Goal: Information Seeking & Learning: Learn about a topic

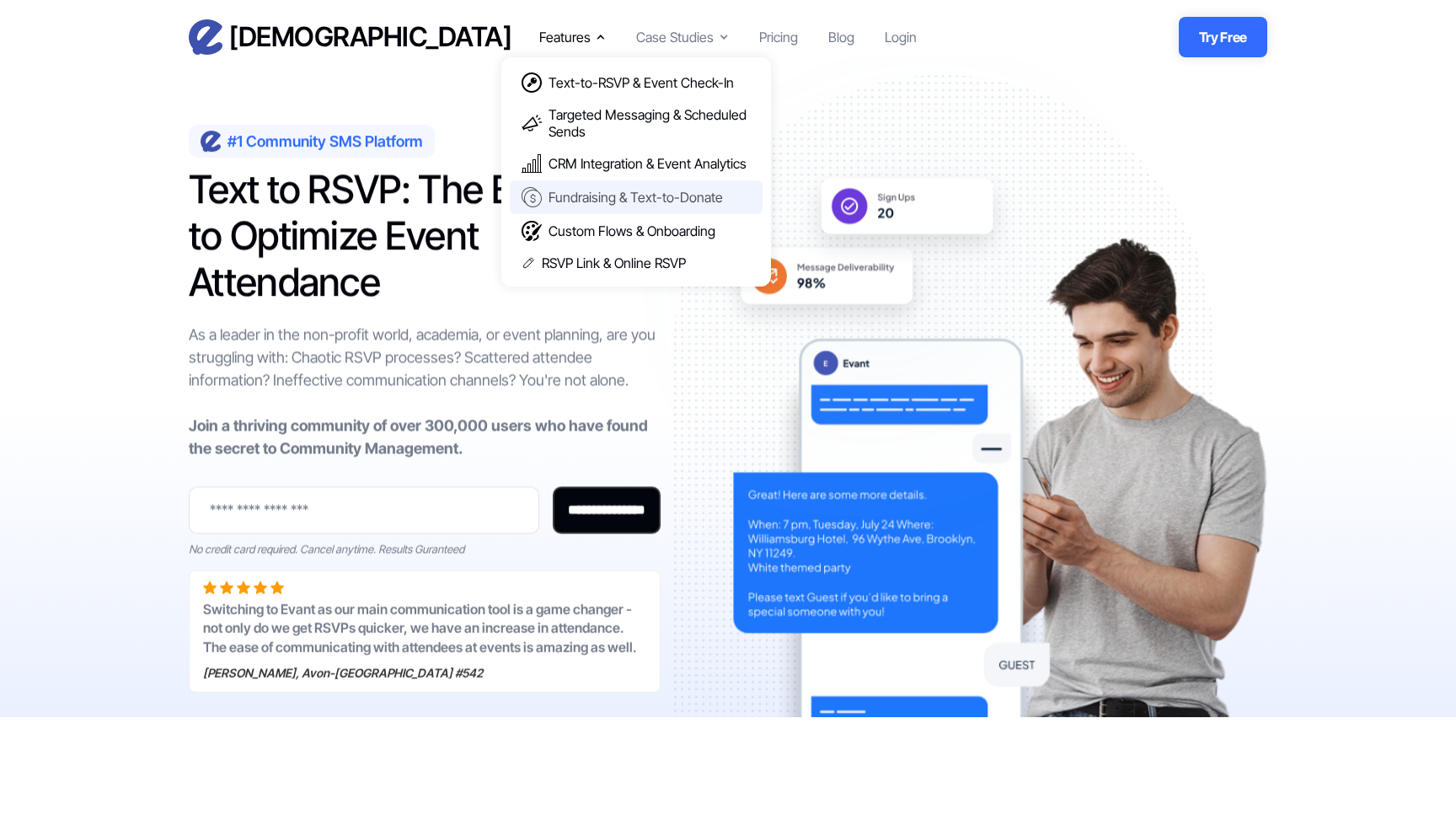
click at [652, 189] on div "Fundraising & Text-to-Donate" at bounding box center [636, 197] width 174 height 17
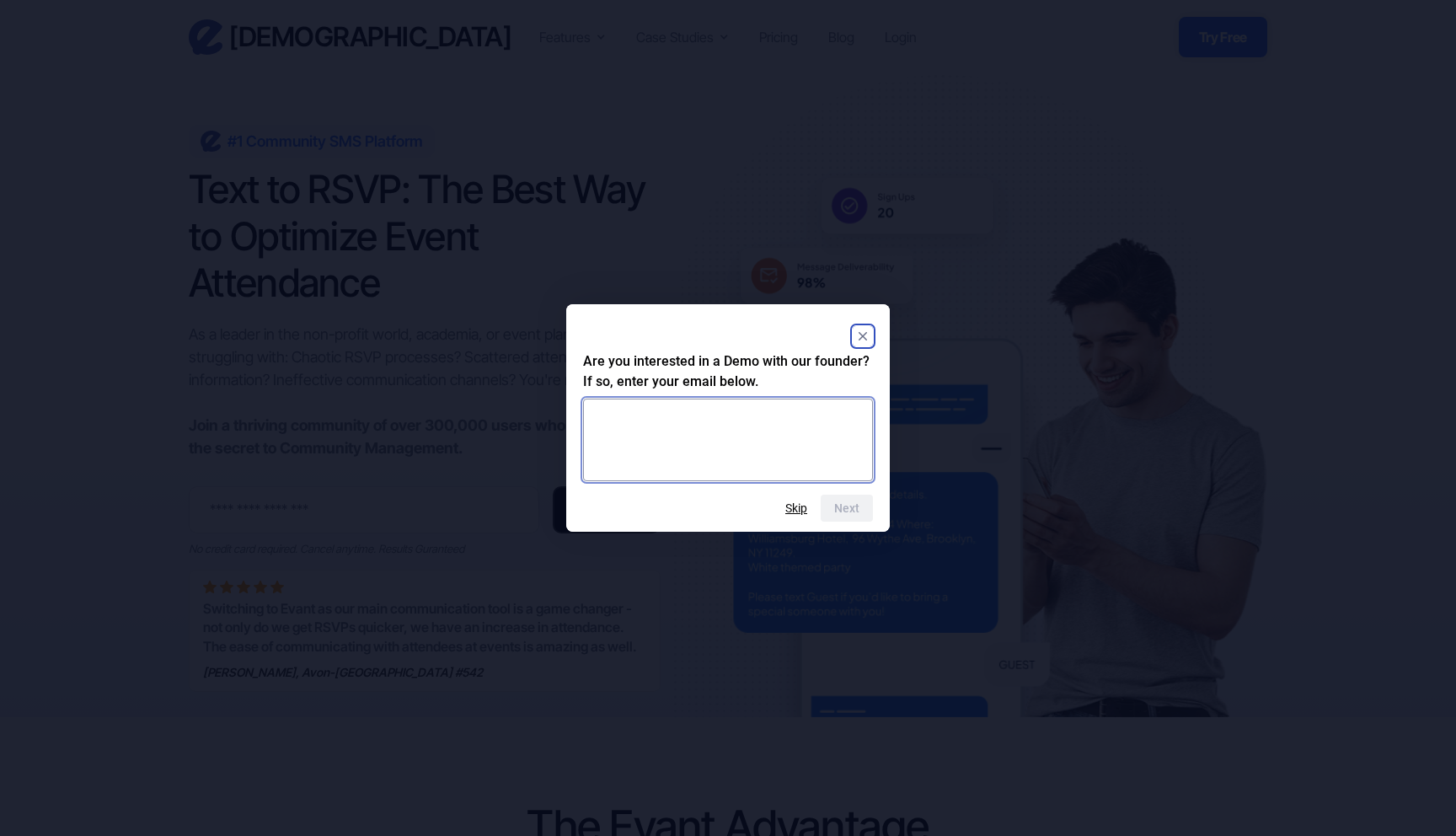
click at [750, 429] on textarea at bounding box center [727, 441] width 289 height 83
click at [804, 501] on button "Skip" at bounding box center [796, 508] width 22 height 13
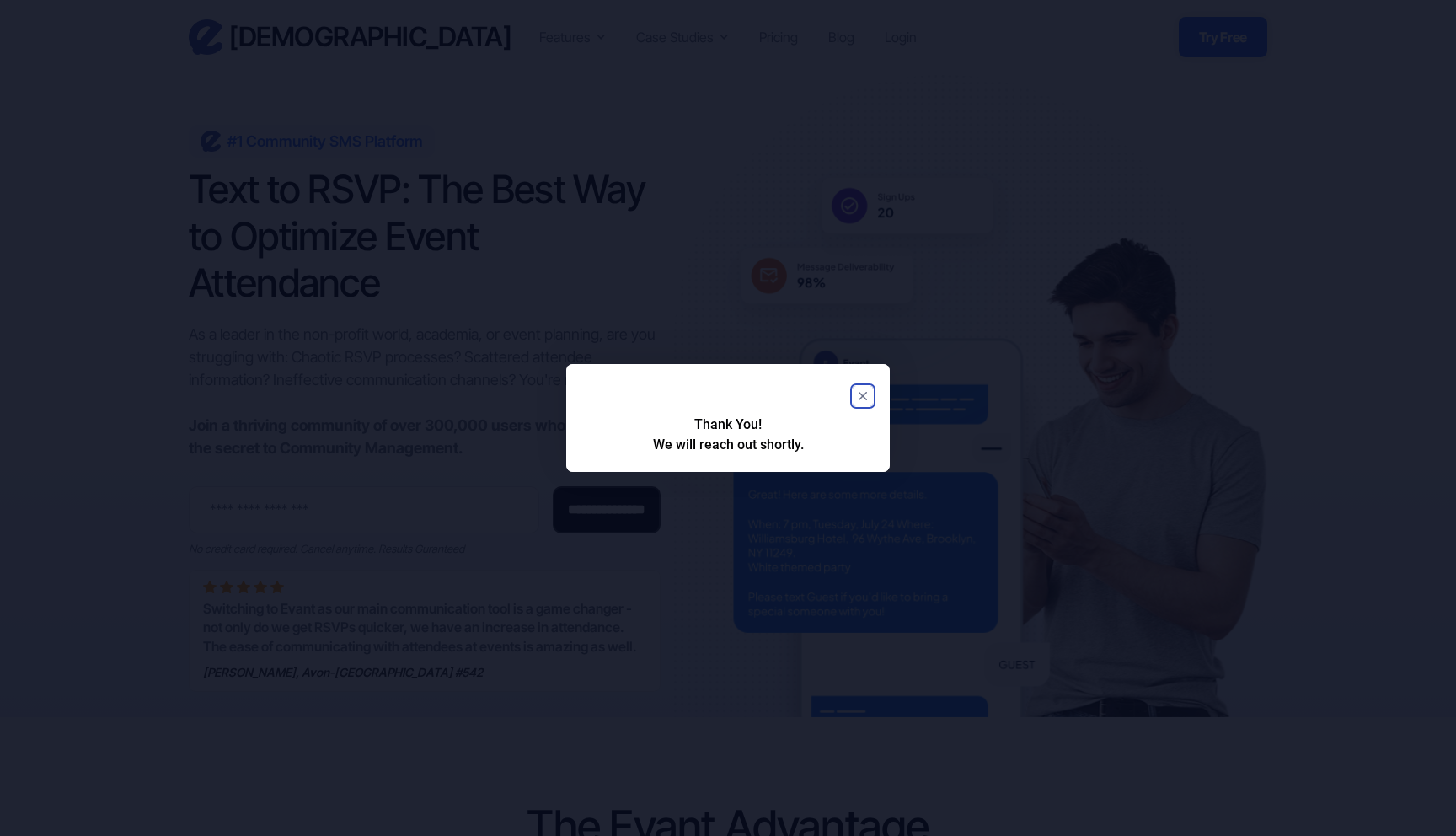
click at [856, 393] on rect "Close" at bounding box center [863, 395] width 20 height 20
